Goal: Task Accomplishment & Management: Complete application form

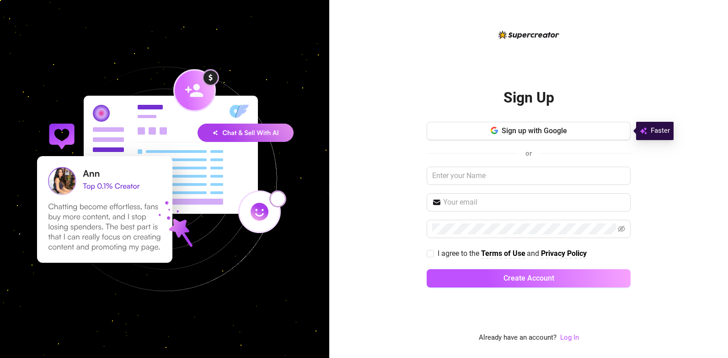
click at [561, 129] on span "Sign up with Google" at bounding box center [534, 130] width 65 height 9
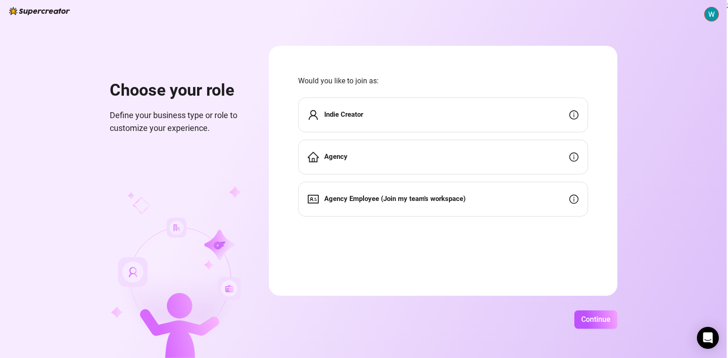
click at [386, 158] on div "Agency" at bounding box center [443, 157] width 290 height 35
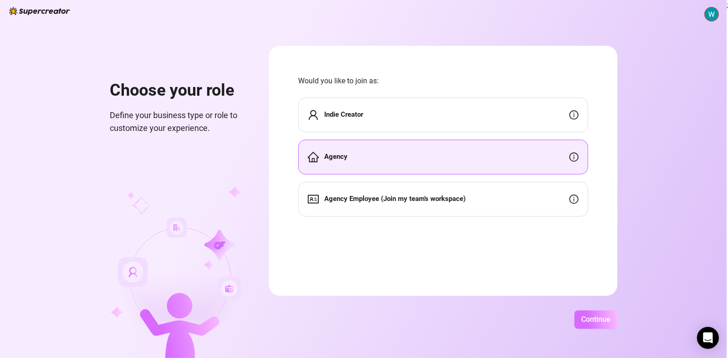
click at [597, 313] on button "Continue" at bounding box center [596, 319] width 43 height 18
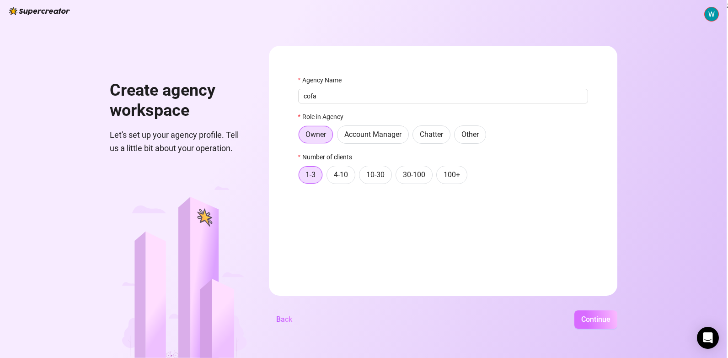
type input "cofa"
click at [598, 323] on span "Continue" at bounding box center [595, 319] width 29 height 9
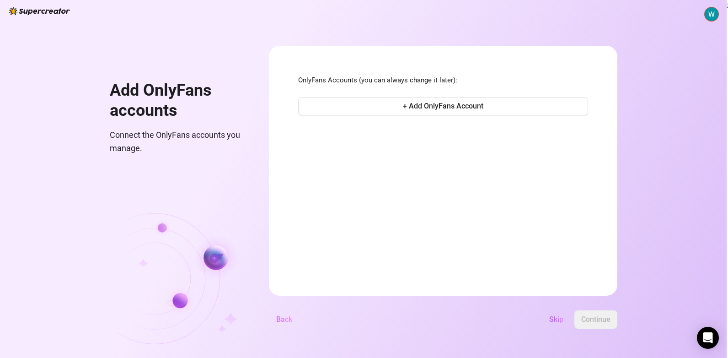
click at [282, 319] on span "Back" at bounding box center [284, 319] width 16 height 9
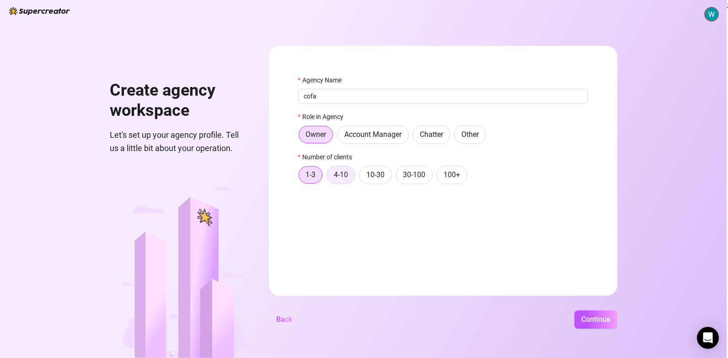
click at [340, 172] on span "4-10" at bounding box center [341, 174] width 14 height 9
click at [329, 177] on input "4-10" at bounding box center [329, 177] width 0 height 0
click at [597, 317] on span "Continue" at bounding box center [595, 319] width 29 height 9
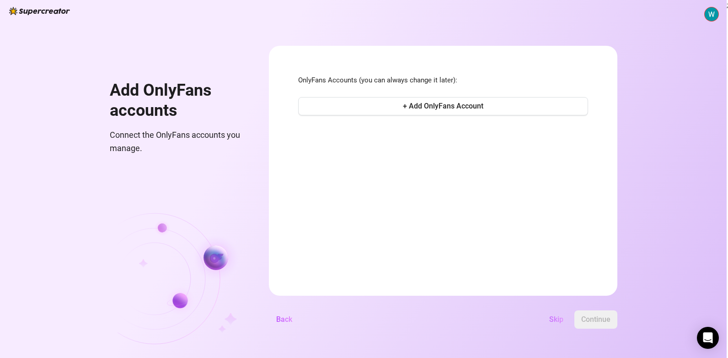
click at [559, 318] on span "Skip" at bounding box center [556, 319] width 14 height 9
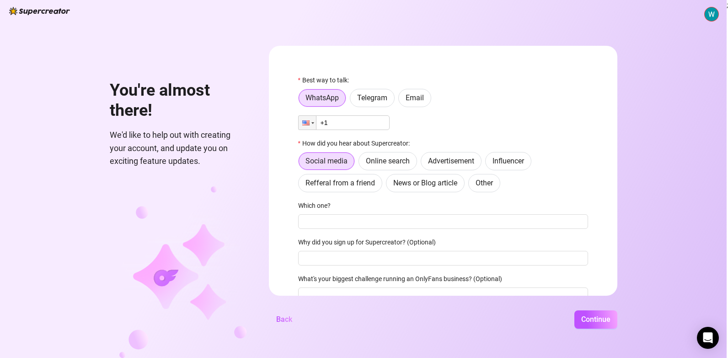
click at [352, 128] on input "+1" at bounding box center [343, 122] width 91 height 15
type input "+1 (567) 457-7890"
click at [387, 160] on span "Online search" at bounding box center [388, 160] width 44 height 9
click at [361, 163] on input "Online search" at bounding box center [361, 163] width 0 height 0
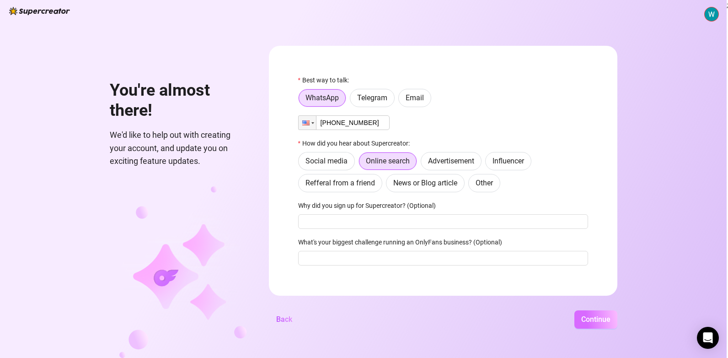
click at [597, 321] on span "Continue" at bounding box center [595, 319] width 29 height 9
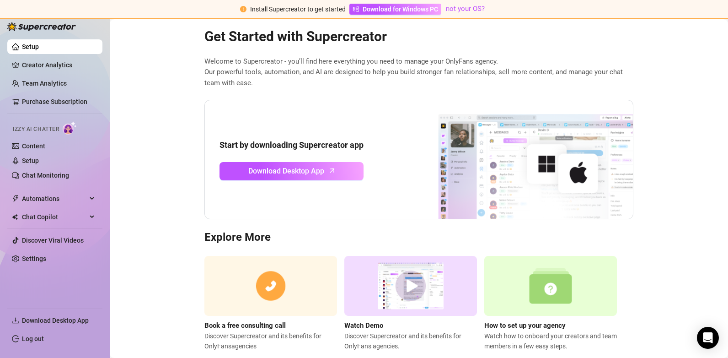
scroll to position [37, 0]
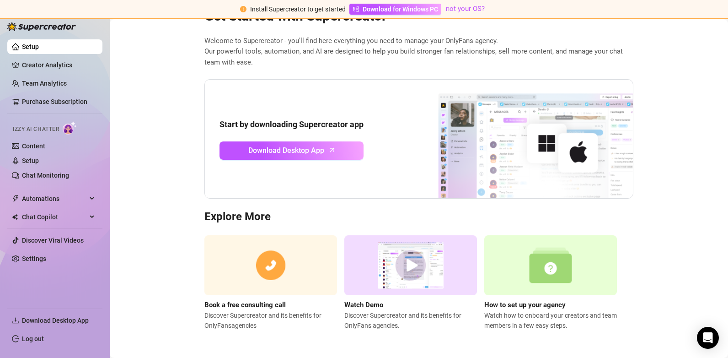
click at [419, 266] on img at bounding box center [410, 265] width 133 height 60
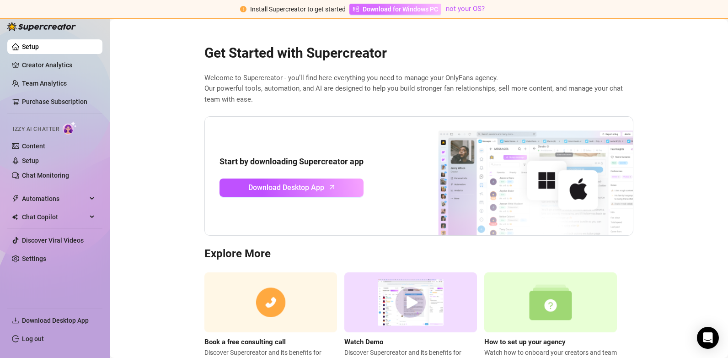
click at [394, 10] on span "Download for Windows PC" at bounding box center [400, 9] width 75 height 10
